Goal: Find specific fact: Find specific fact

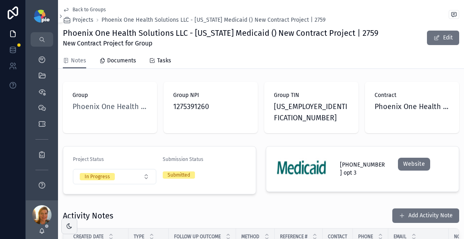
scroll to position [1514, 0]
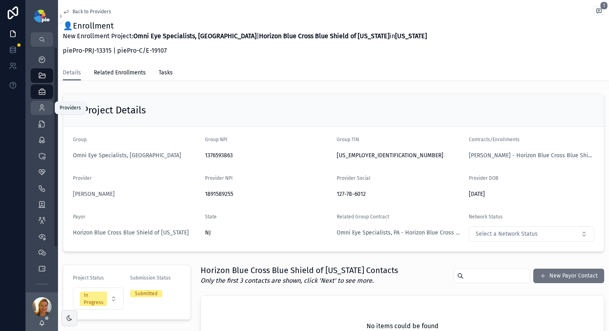
click at [49, 110] on link "Providers 296" at bounding box center [42, 108] width 23 height 14
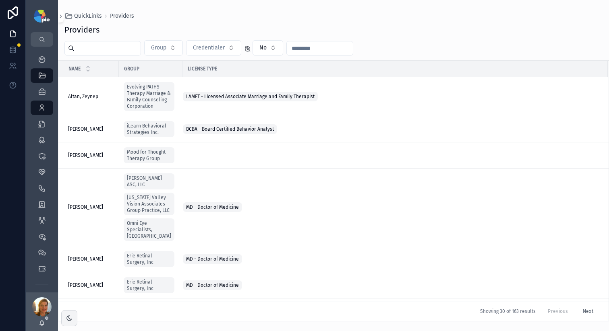
click at [116, 53] on input "scrollable content" at bounding box center [107, 48] width 66 height 11
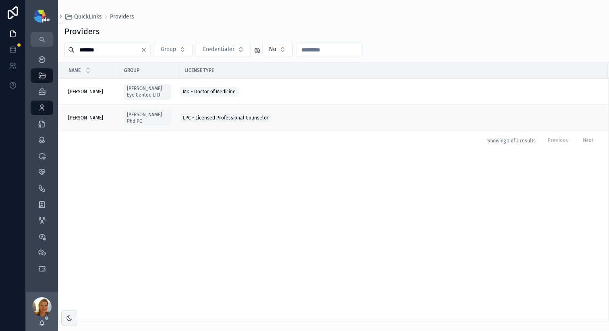
type input "*******"
click at [96, 120] on span "[PERSON_NAME]" at bounding box center [85, 118] width 35 height 6
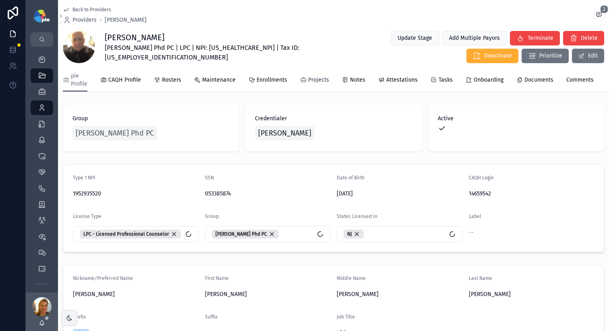
click at [323, 81] on span "Projects" at bounding box center [318, 80] width 21 height 8
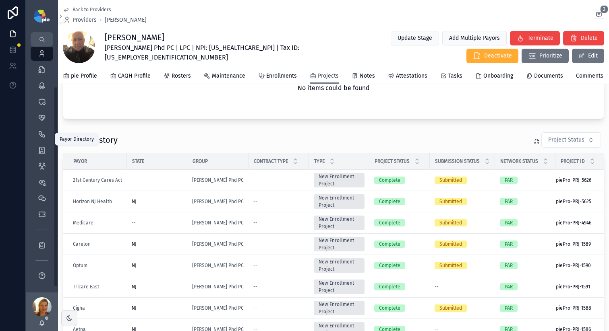
scroll to position [55, 0]
click at [45, 129] on icon "scrollable content" at bounding box center [42, 133] width 8 height 8
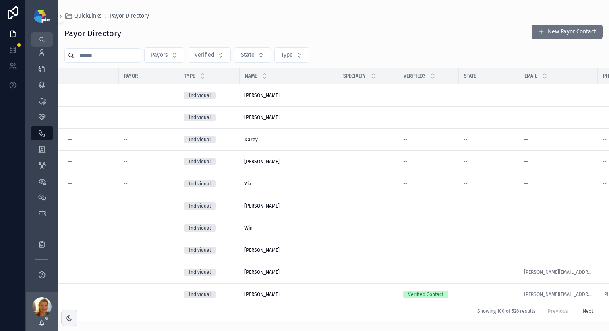
click at [118, 59] on input "scrollable content" at bounding box center [107, 55] width 66 height 11
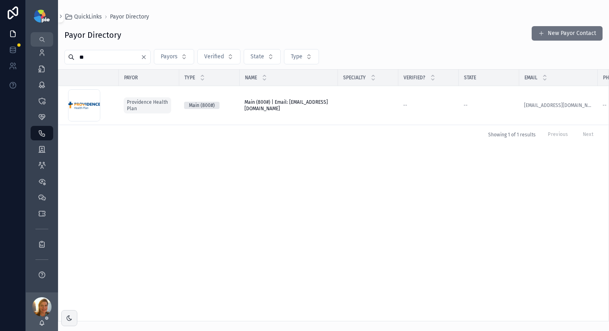
type input "*"
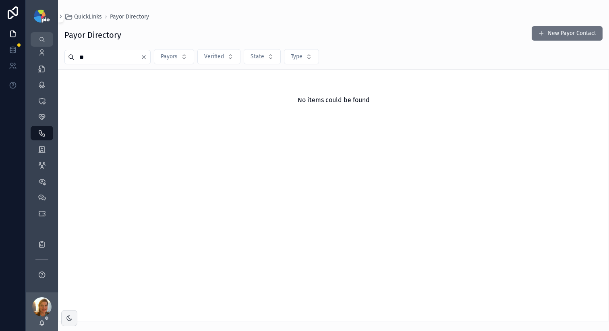
type input "*"
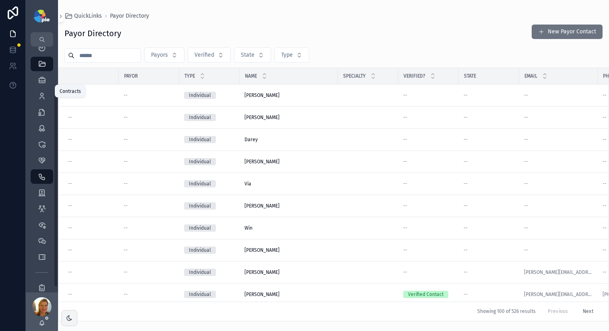
scroll to position [8, 0]
click at [43, 115] on icon "scrollable content" at bounding box center [42, 116] width 8 height 8
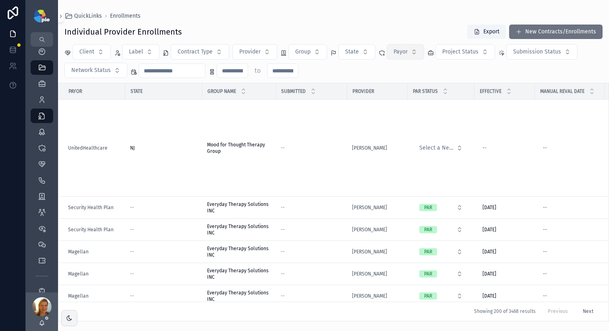
click at [407, 51] on button "Payor" at bounding box center [405, 51] width 37 height 15
type input "*"
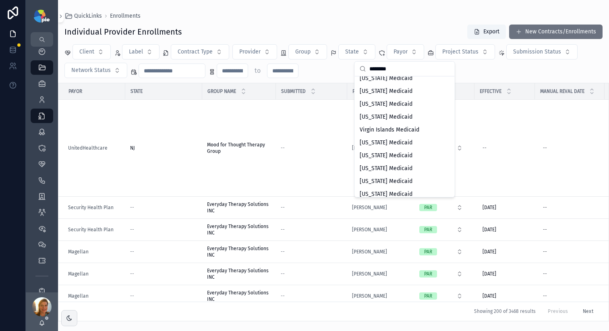
scroll to position [578, 0]
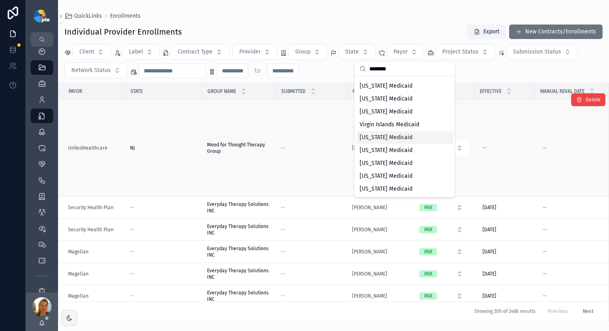
type input "********"
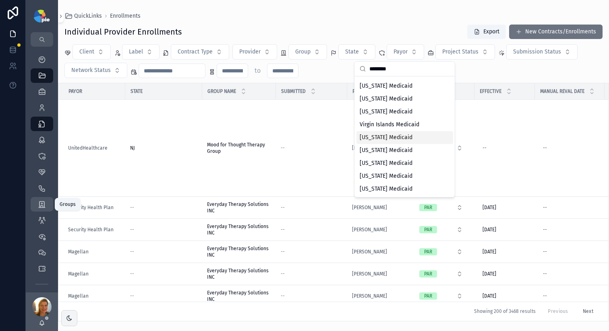
scroll to position [0, 0]
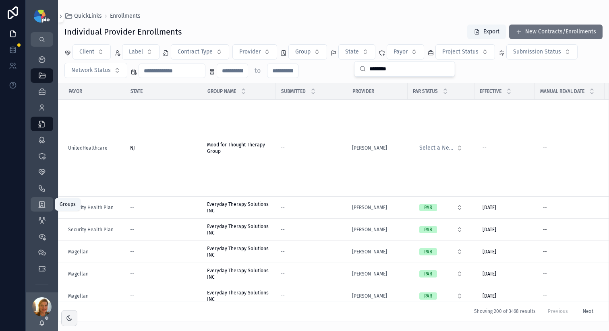
click at [46, 207] on div "Groups 51" at bounding box center [41, 204] width 13 height 13
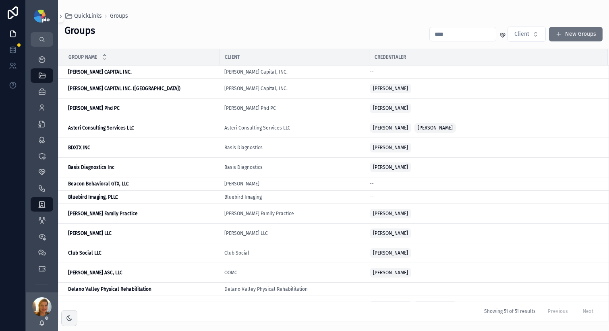
click at [445, 37] on input "scrollable content" at bounding box center [463, 34] width 66 height 11
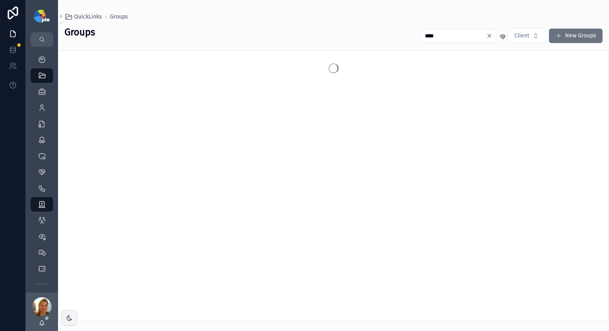
type input "****"
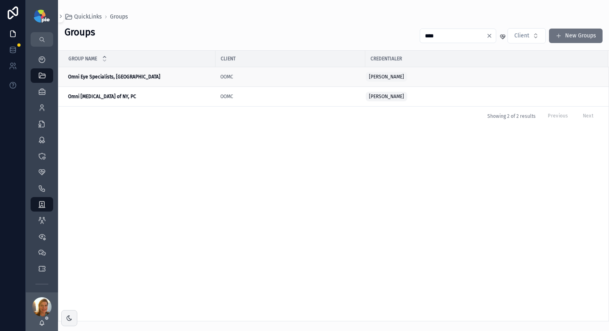
click at [83, 76] on strong "Omni Eye Specialists, [GEOGRAPHIC_DATA]" at bounding box center [114, 77] width 92 height 6
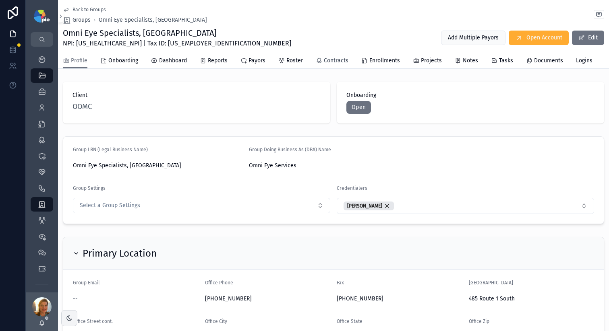
click at [339, 58] on span "Contracts" at bounding box center [336, 61] width 25 height 8
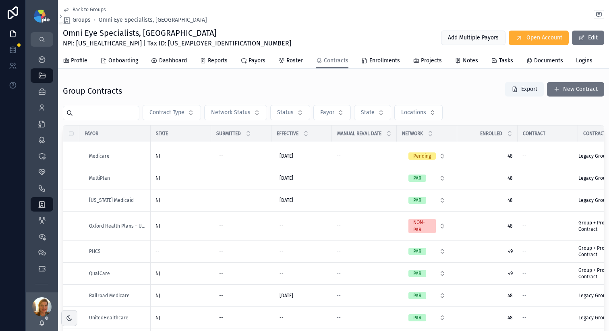
scroll to position [497, 0]
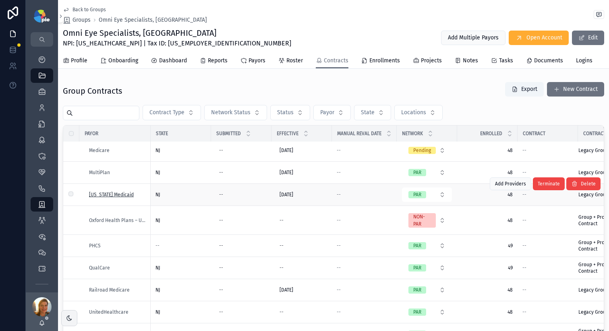
click at [108, 198] on span "[US_STATE] Medicaid" at bounding box center [111, 195] width 45 height 6
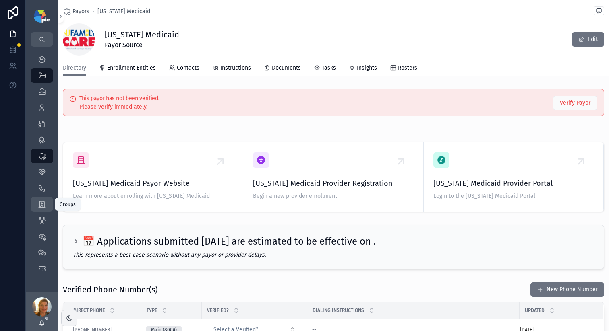
click at [45, 209] on div "Groups 51" at bounding box center [41, 204] width 13 height 13
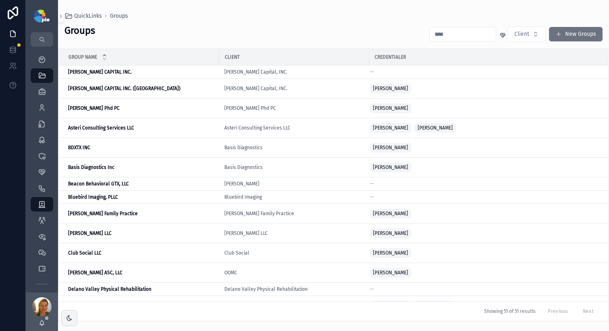
click at [468, 36] on input "scrollable content" at bounding box center [463, 34] width 66 height 11
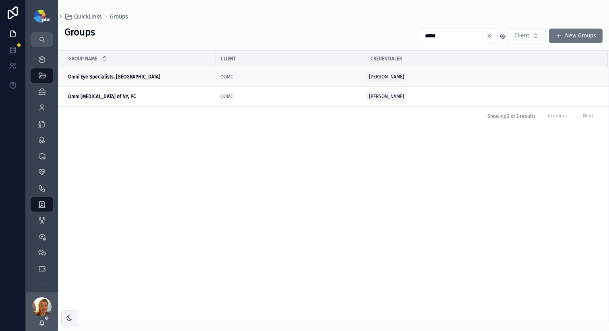
type input "****"
click at [114, 73] on td "Omni Eye Specialists, PA Omni Eye Specialists, [GEOGRAPHIC_DATA]" at bounding box center [136, 77] width 157 height 20
click at [113, 75] on strong "Omni Eye Specialists, [GEOGRAPHIC_DATA]" at bounding box center [114, 77] width 92 height 6
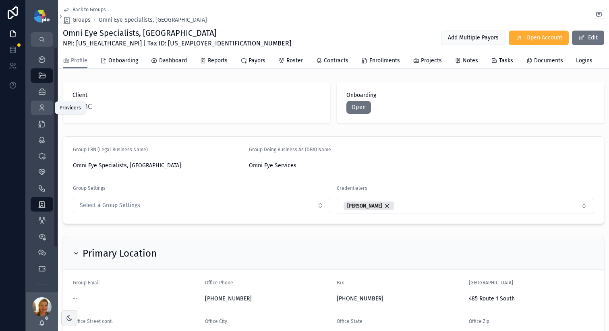
click at [37, 111] on div "Providers 296" at bounding box center [41, 107] width 13 height 13
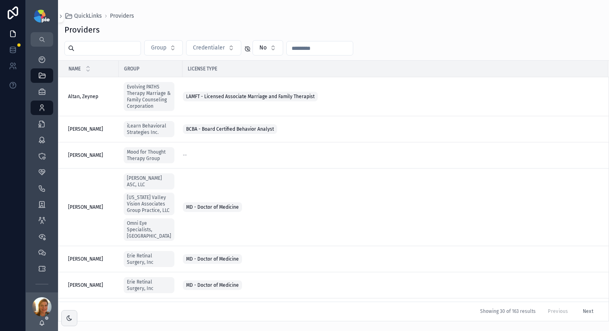
click at [105, 50] on input "scrollable content" at bounding box center [107, 48] width 66 height 11
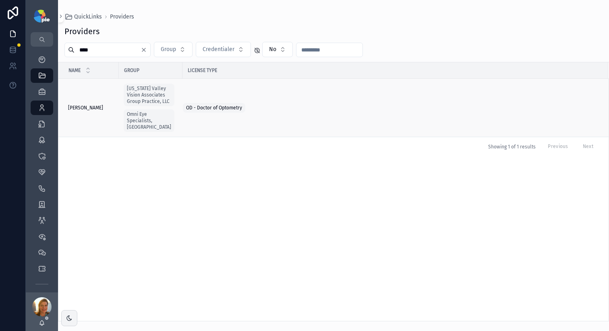
type input "****"
click at [87, 106] on span "[PERSON_NAME]" at bounding box center [85, 108] width 35 height 6
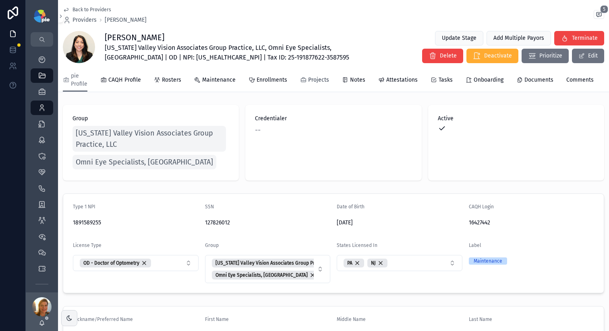
click at [326, 81] on span "Projects" at bounding box center [318, 80] width 21 height 8
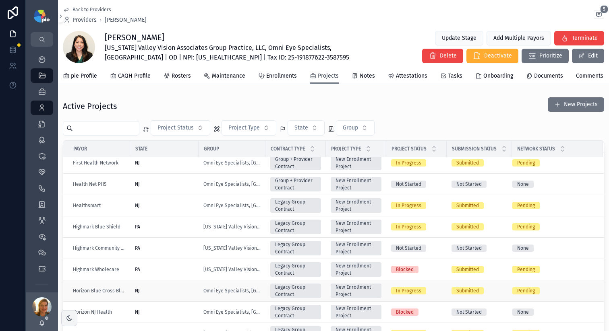
scroll to position [155, 0]
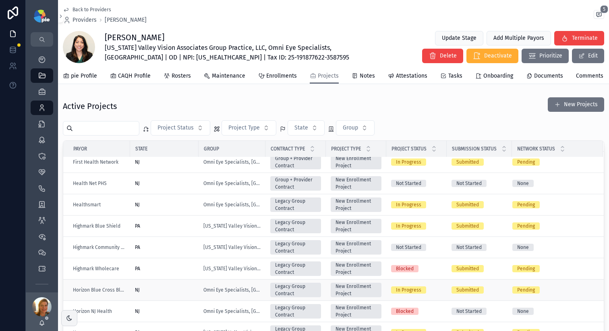
click at [158, 294] on div "NJ" at bounding box center [164, 290] width 59 height 6
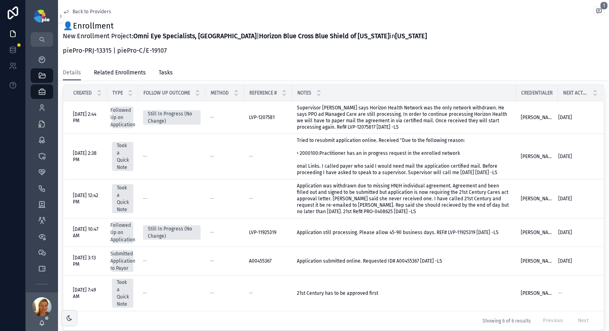
scroll to position [308, 0]
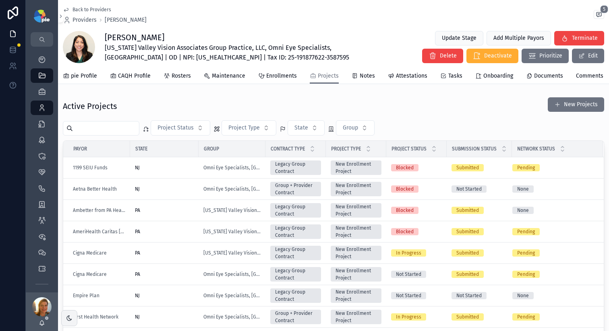
click at [142, 57] on span "[US_STATE] Valley Vision Associates Group Practice, LLC, Omni Eye Specialists, …" at bounding box center [246, 52] width 282 height 19
click at [82, 77] on span "pie Profile" at bounding box center [84, 76] width 26 height 8
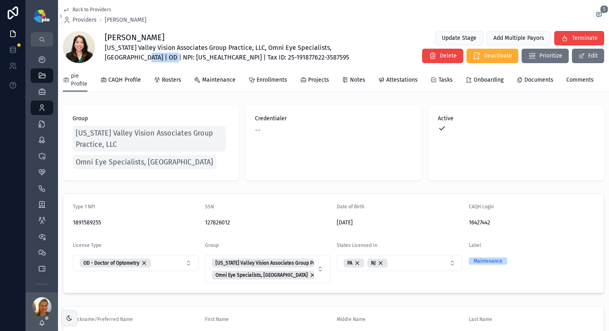
click at [82, 77] on span "pie Profile" at bounding box center [79, 80] width 17 height 16
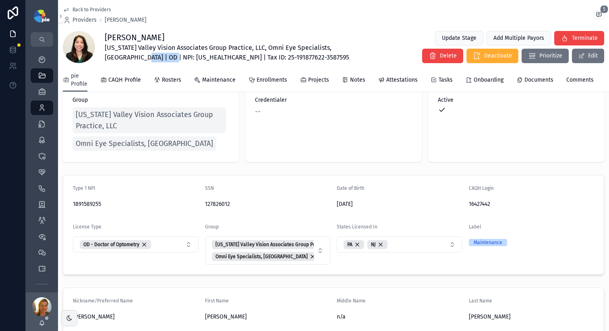
scroll to position [23, 0]
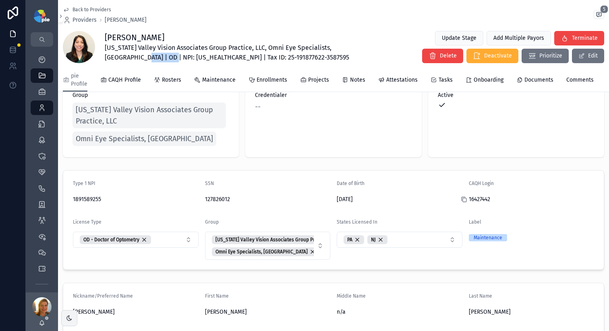
click at [461, 203] on icon "scrollable content" at bounding box center [464, 200] width 6 height 6
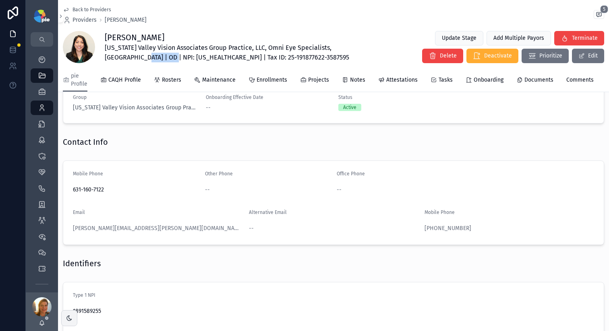
scroll to position [381, 0]
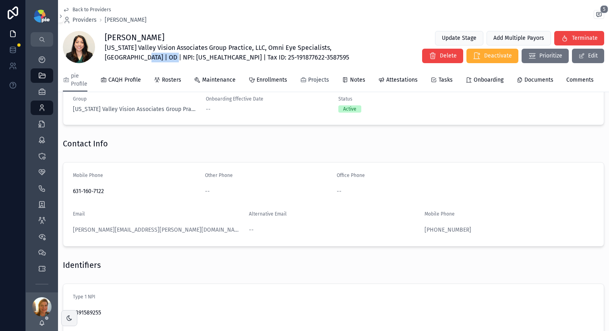
click at [323, 80] on span "Projects" at bounding box center [318, 80] width 21 height 8
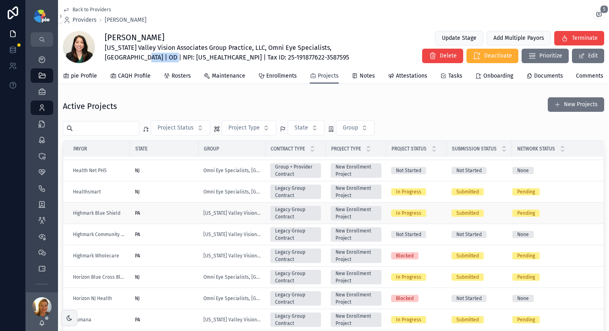
scroll to position [169, 0]
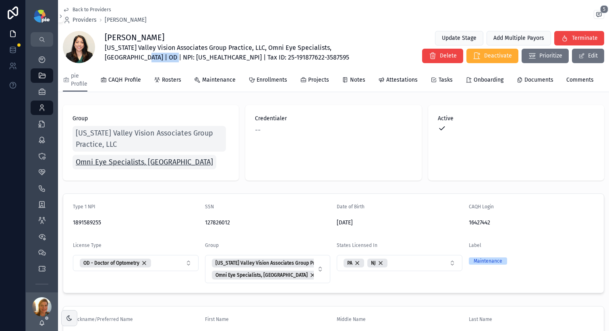
click at [118, 166] on span "Omni Eye Specialists, [GEOGRAPHIC_DATA]" at bounding box center [144, 162] width 137 height 11
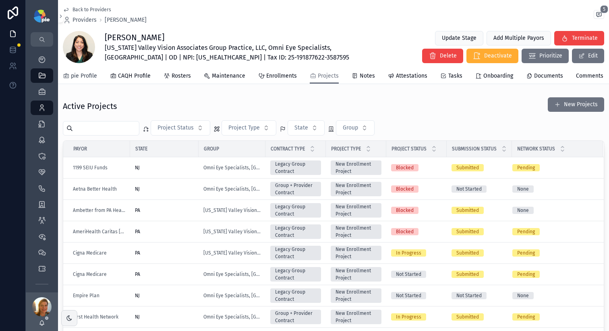
click at [91, 78] on span "pie Profile" at bounding box center [84, 76] width 26 height 8
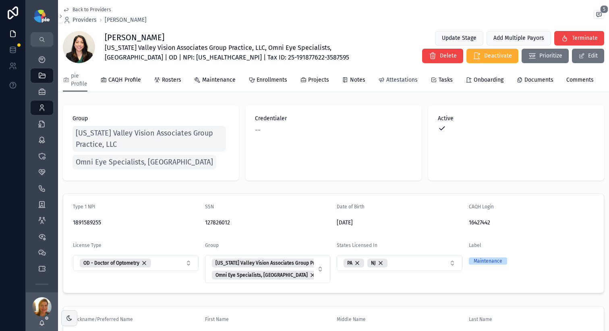
click at [386, 83] on span "Attestations" at bounding box center [401, 80] width 31 height 8
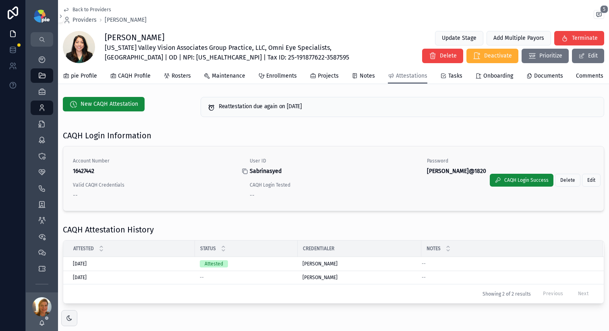
click at [244, 175] on icon "scrollable content" at bounding box center [245, 171] width 6 height 6
drag, startPoint x: 416, startPoint y: 177, endPoint x: 423, endPoint y: 155, distance: 22.3
click at [0, 0] on icon "scrollable content" at bounding box center [0, 0] width 0 height 0
drag, startPoint x: 82, startPoint y: 80, endPoint x: 95, endPoint y: 107, distance: 30.1
click at [82, 80] on link "pie Profile" at bounding box center [80, 77] width 34 height 16
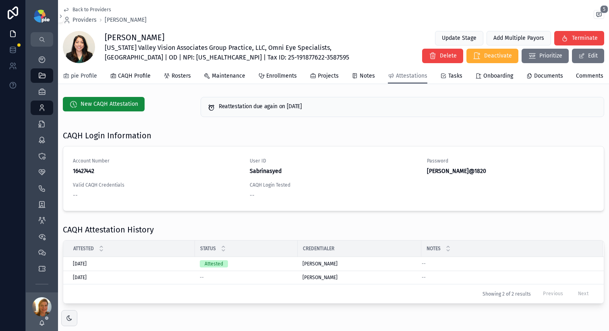
click at [83, 79] on span "pie Profile" at bounding box center [84, 76] width 26 height 8
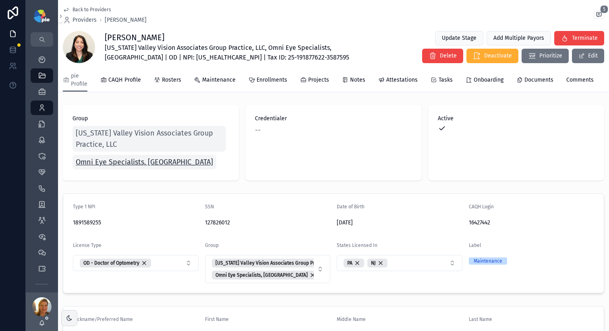
click at [89, 165] on span "Omni Eye Specialists, [GEOGRAPHIC_DATA]" at bounding box center [144, 162] width 137 height 11
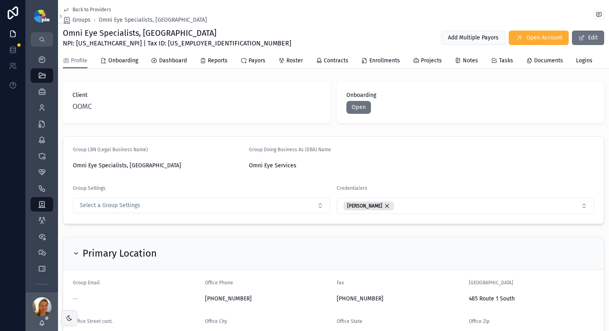
click at [100, 46] on span "NPI: [US_HEALTHCARE_NPI] | Tax ID: [US_EMPLOYER_IDENTIFICATION_NUMBER]" at bounding box center [177, 44] width 228 height 10
copy span "1376593863"
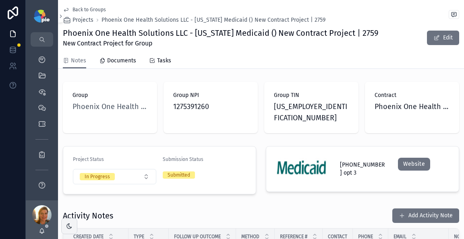
scroll to position [1514, 0]
